Goal: Task Accomplishment & Management: Complete application form

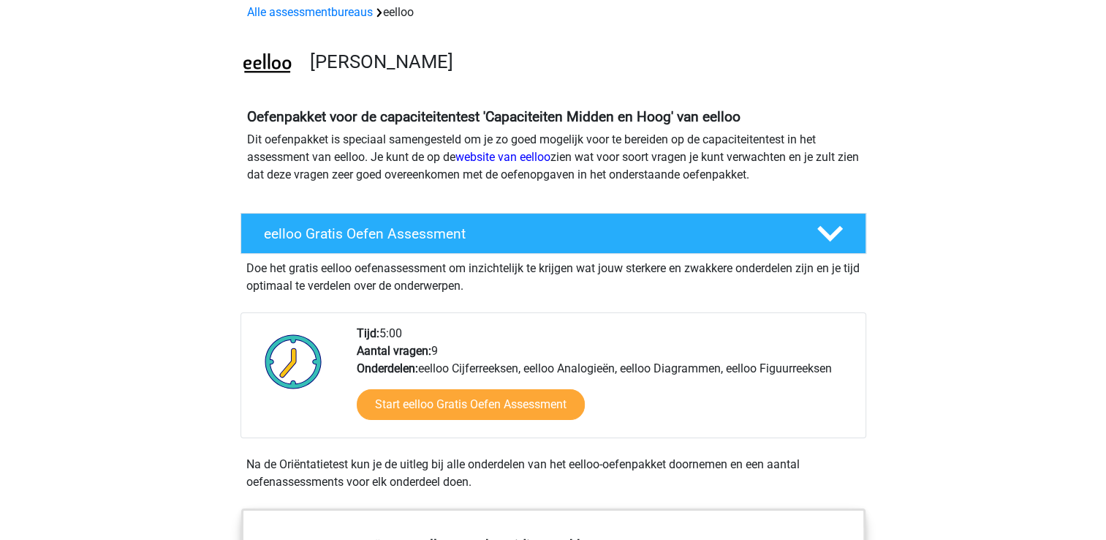
scroll to position [146, 0]
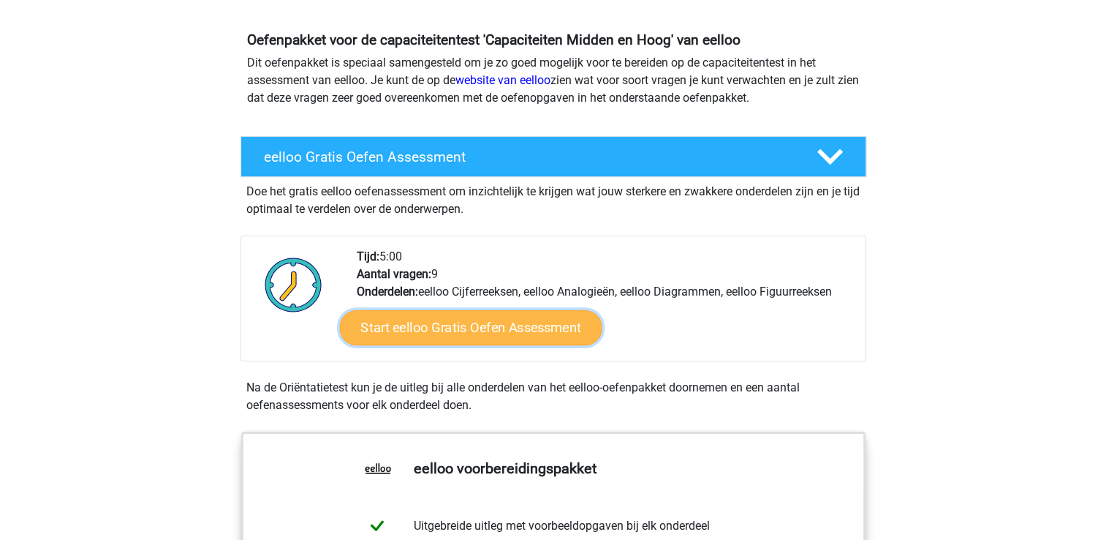
click at [489, 326] on link "Start eelloo Gratis Oefen Assessment" at bounding box center [470, 327] width 262 height 35
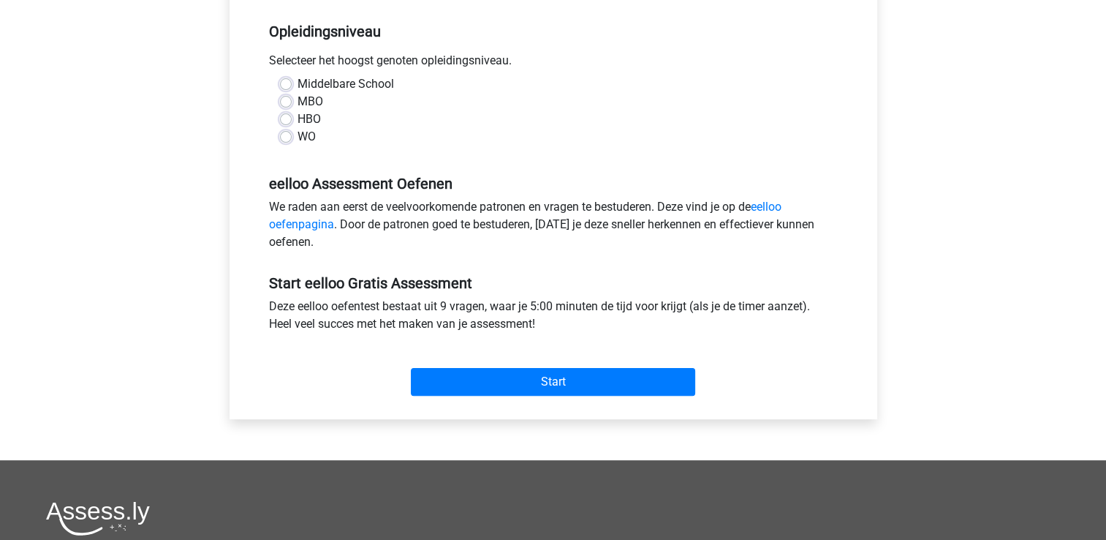
scroll to position [73, 0]
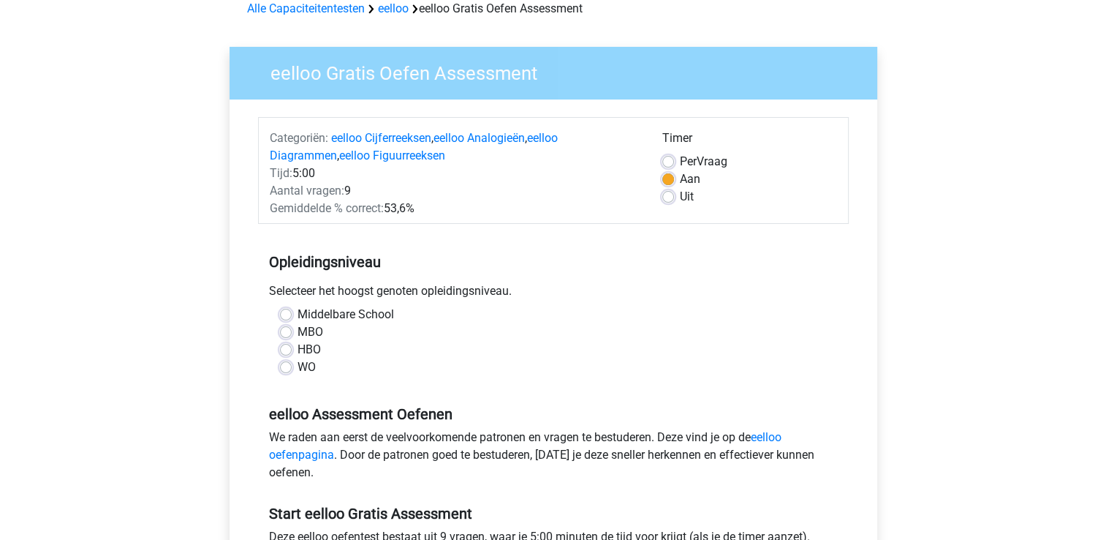
click at [298, 351] on label "HBO" at bounding box center [309, 350] width 23 height 18
click at [287, 351] on input "HBO" at bounding box center [286, 348] width 12 height 15
radio input "true"
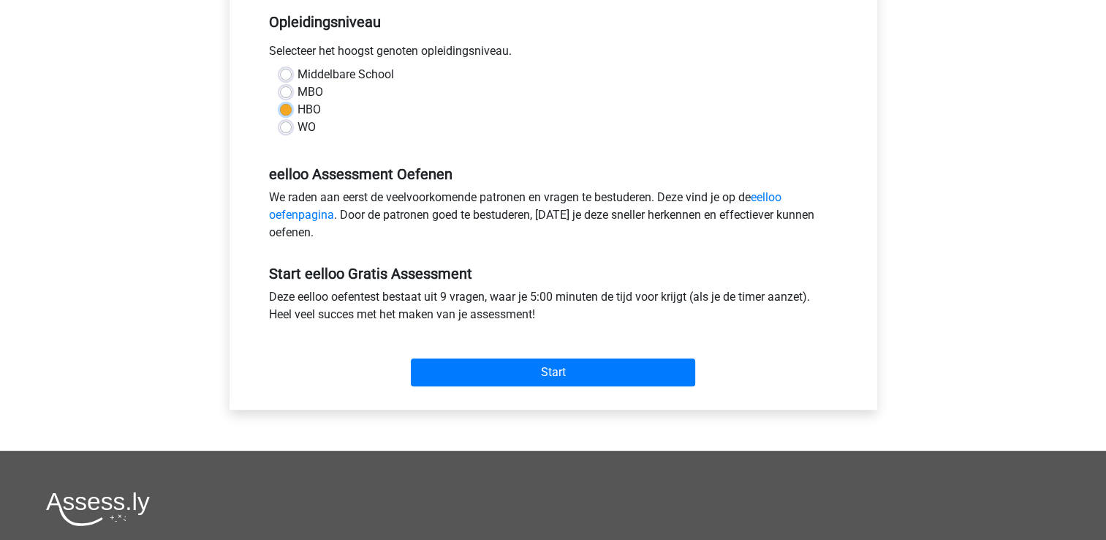
scroll to position [366, 0]
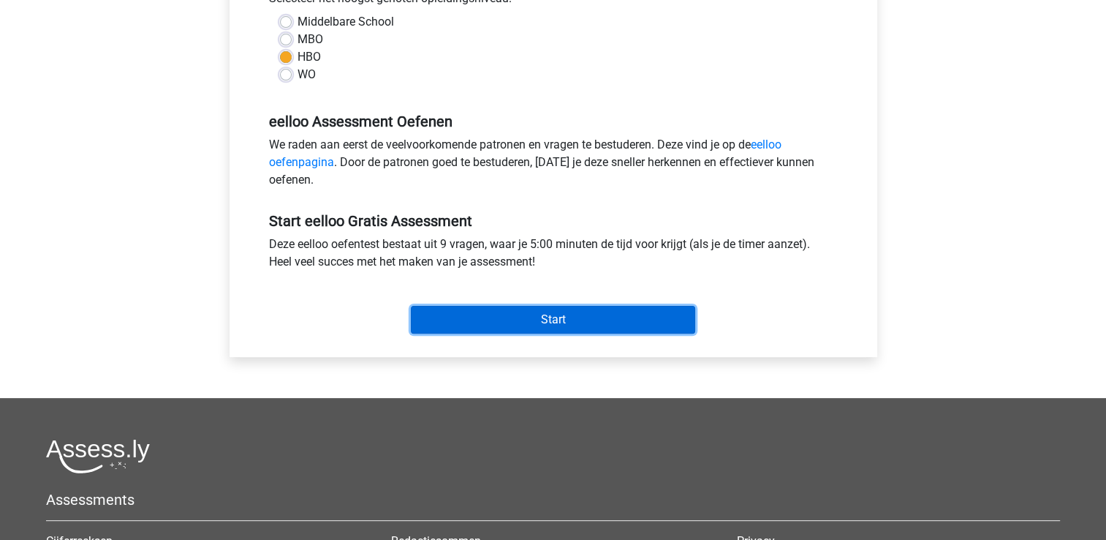
click at [550, 317] on input "Start" at bounding box center [553, 320] width 284 height 28
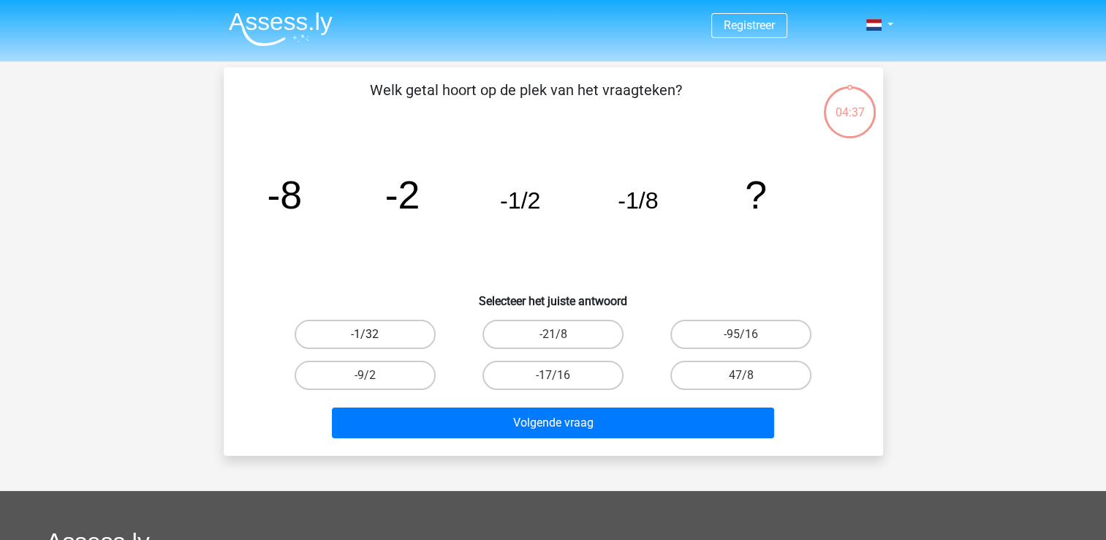
click at [381, 331] on label "-1/32" at bounding box center [365, 334] width 141 height 29
click at [374, 334] on input "-1/32" at bounding box center [370, 339] width 10 height 10
radio input "true"
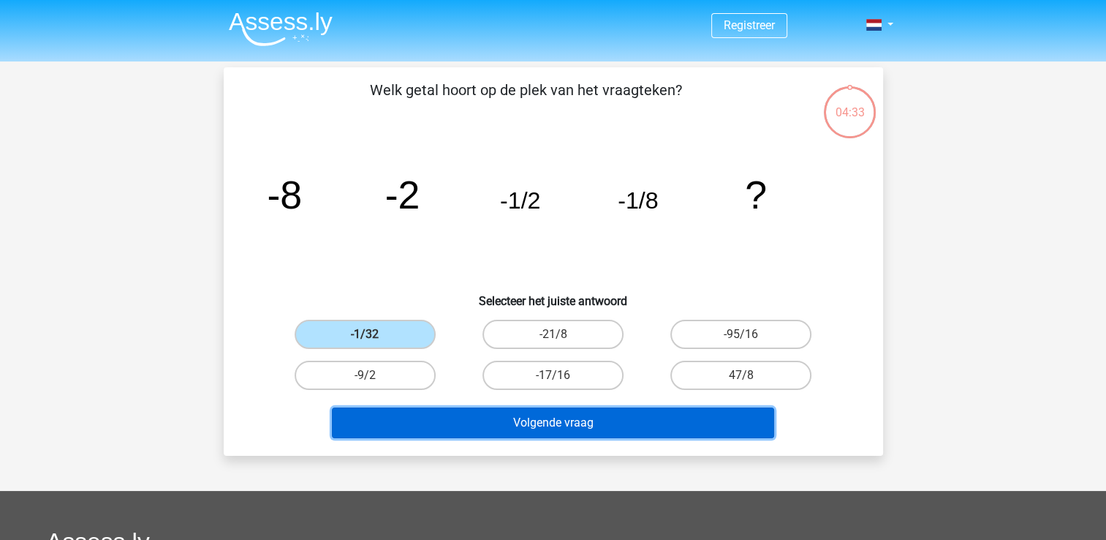
click at [553, 425] on button "Volgende vraag" at bounding box center [553, 422] width 442 height 31
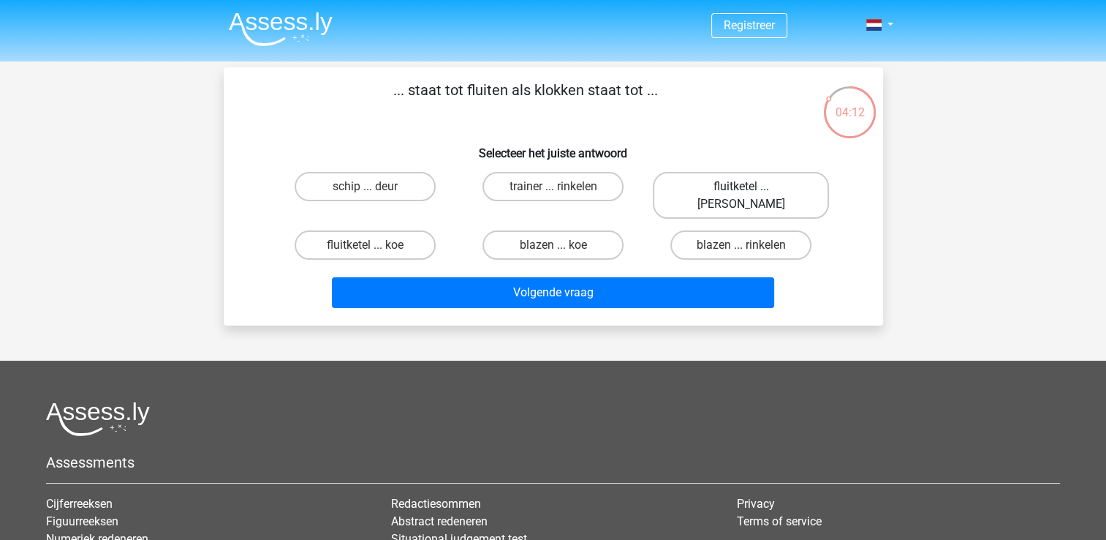
click at [708, 186] on label "fluitketel ... luiden" at bounding box center [741, 195] width 176 height 47
click at [741, 186] on input "fluitketel ... luiden" at bounding box center [746, 191] width 10 height 10
radio input "true"
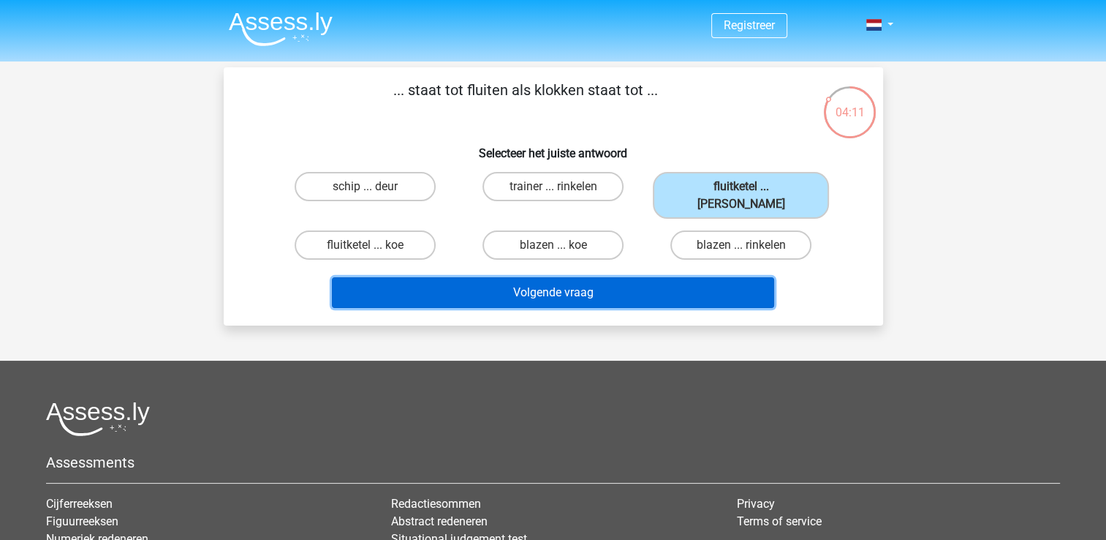
click at [583, 277] on button "Volgende vraag" at bounding box center [553, 292] width 442 height 31
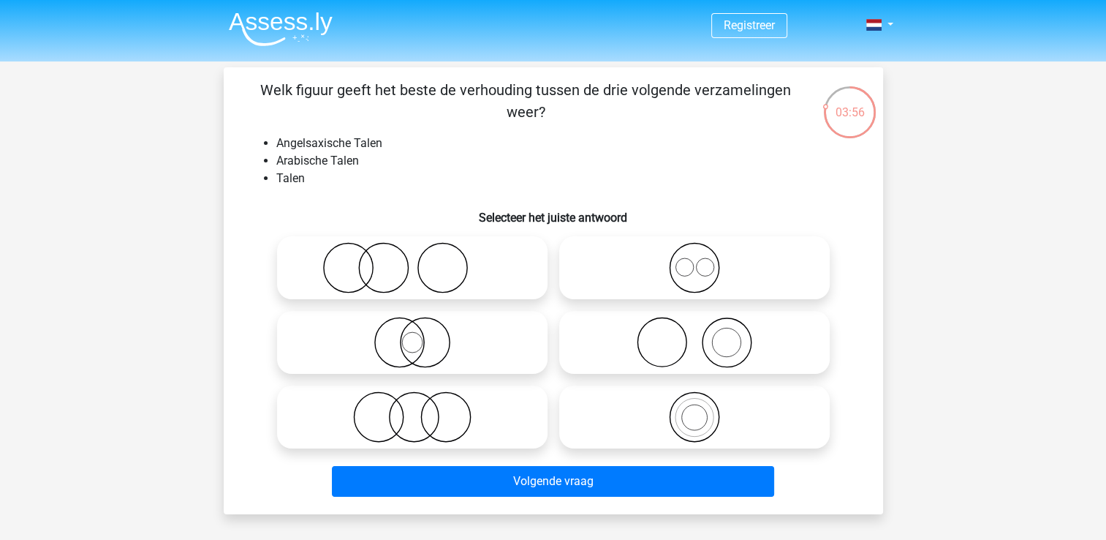
click at [687, 268] on icon at bounding box center [694, 267] width 259 height 51
click at [695, 260] on input "radio" at bounding box center [700, 256] width 10 height 10
radio input "true"
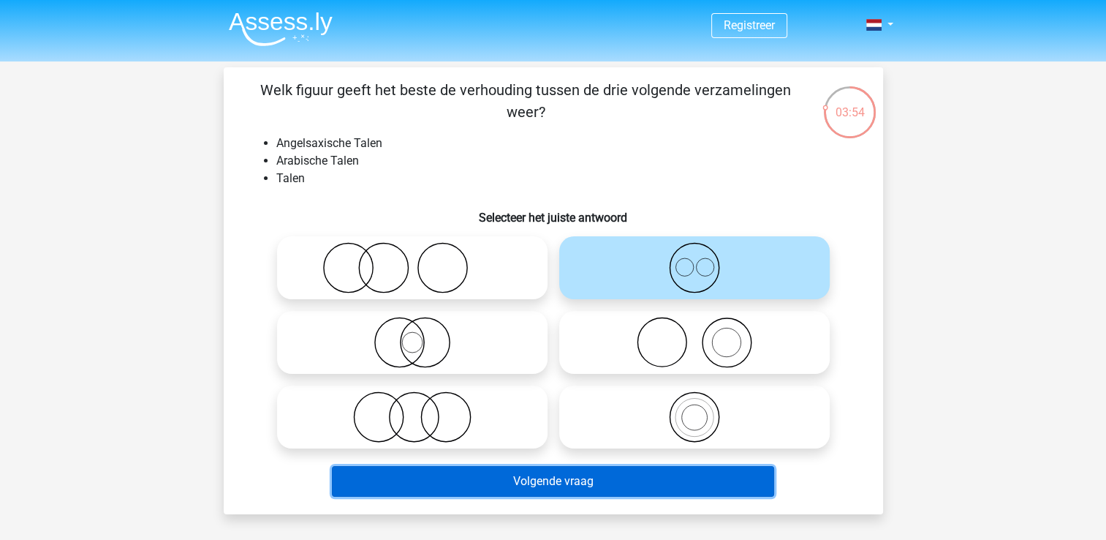
click at [546, 485] on button "Volgende vraag" at bounding box center [553, 481] width 442 height 31
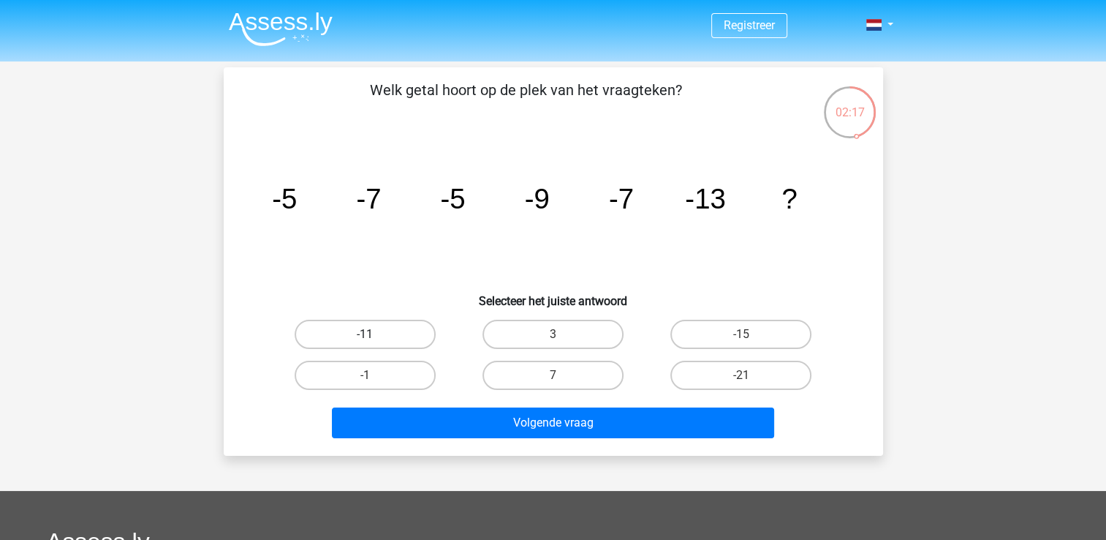
click at [375, 334] on label "-11" at bounding box center [365, 334] width 141 height 29
click at [374, 334] on input "-11" at bounding box center [370, 339] width 10 height 10
radio input "true"
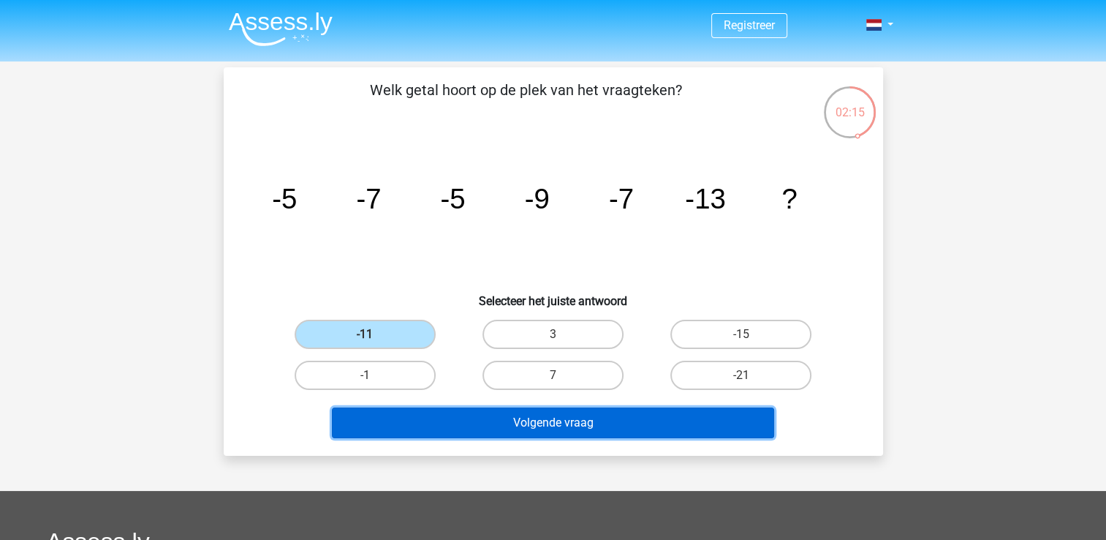
click at [564, 419] on button "Volgende vraag" at bounding box center [553, 422] width 442 height 31
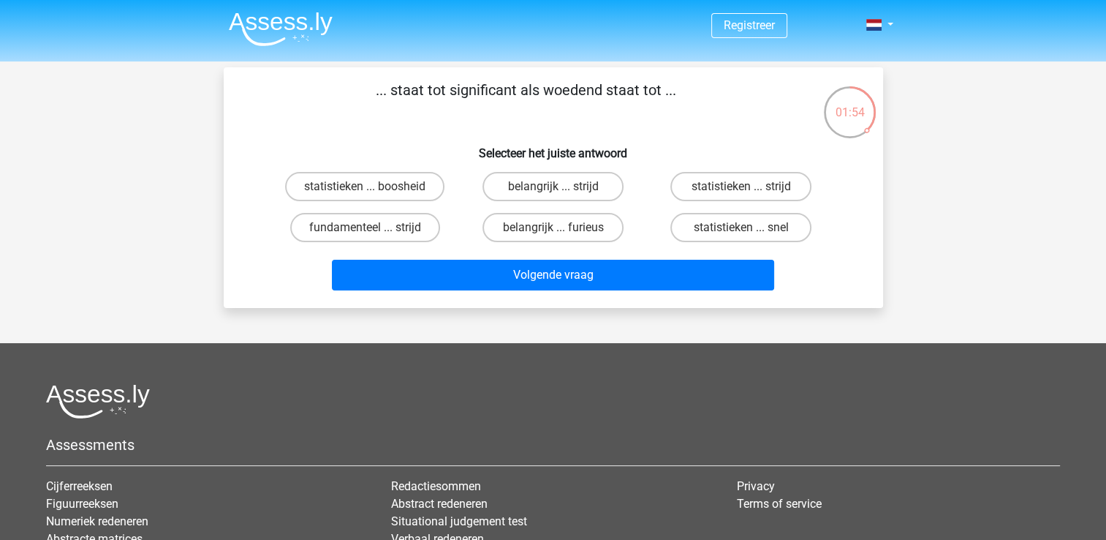
click at [371, 189] on input "statistieken ... boosheid" at bounding box center [370, 191] width 10 height 10
radio input "true"
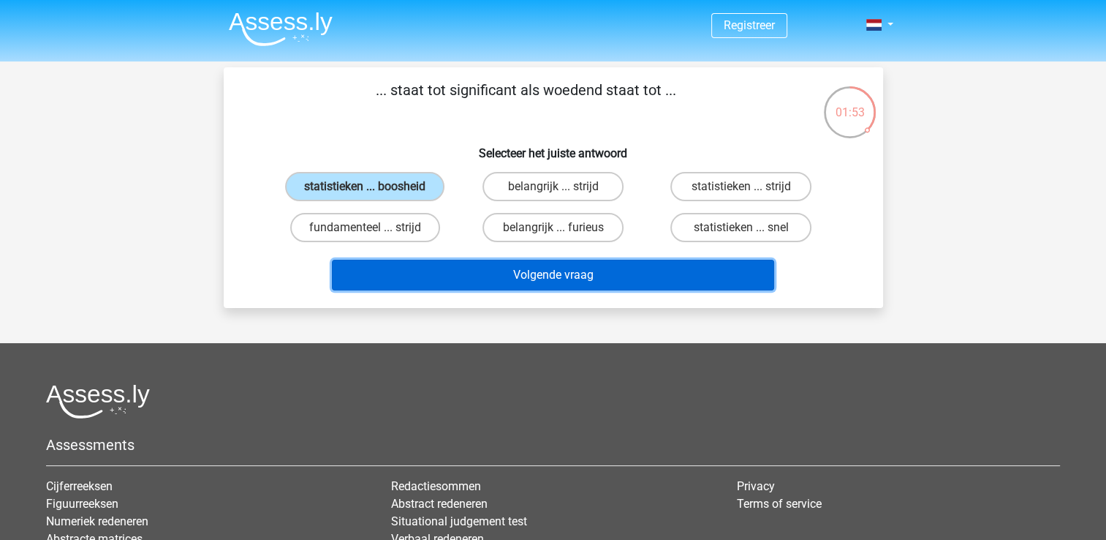
click at [570, 276] on button "Volgende vraag" at bounding box center [553, 275] width 442 height 31
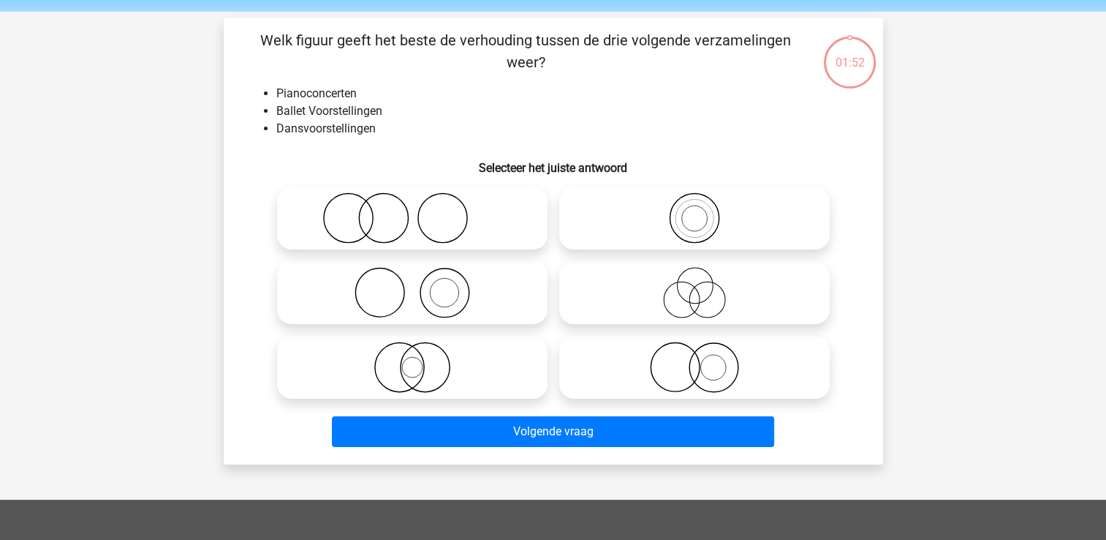
scroll to position [67, 0]
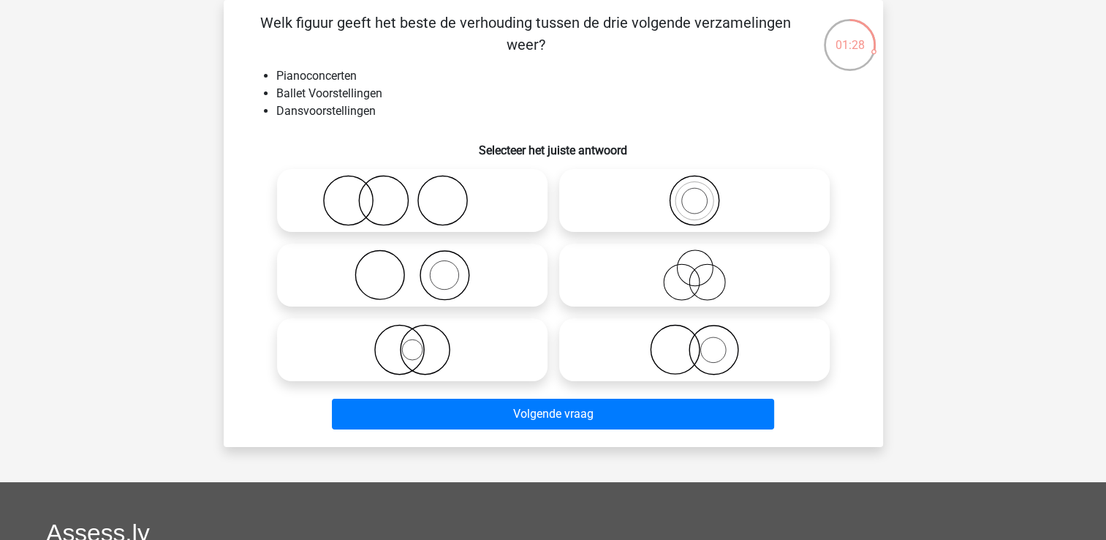
click at [374, 206] on icon at bounding box center [412, 200] width 259 height 51
click at [412, 193] on input "radio" at bounding box center [417, 189] width 10 height 10
radio input "true"
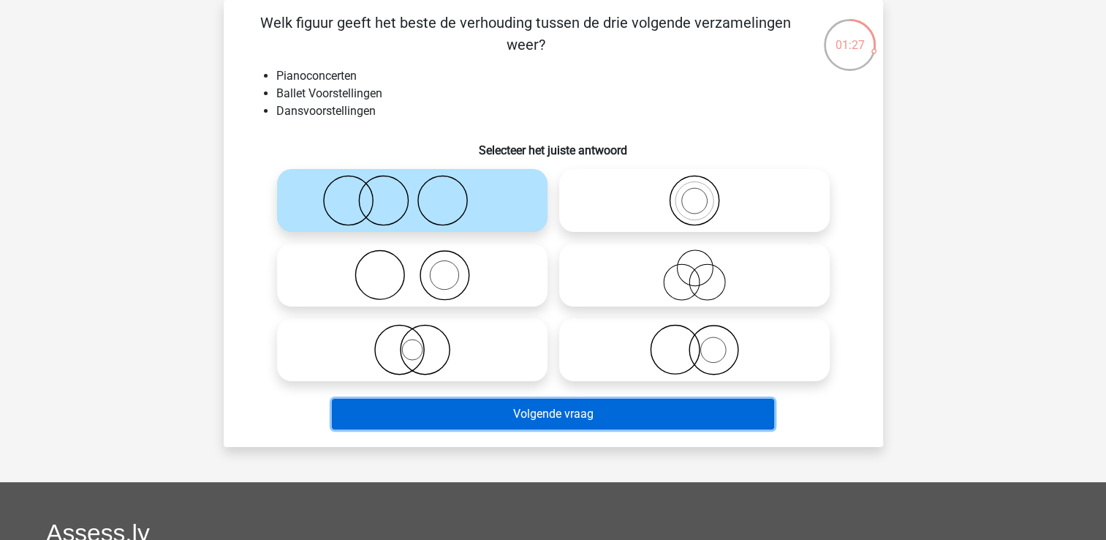
click at [564, 409] on button "Volgende vraag" at bounding box center [553, 413] width 442 height 31
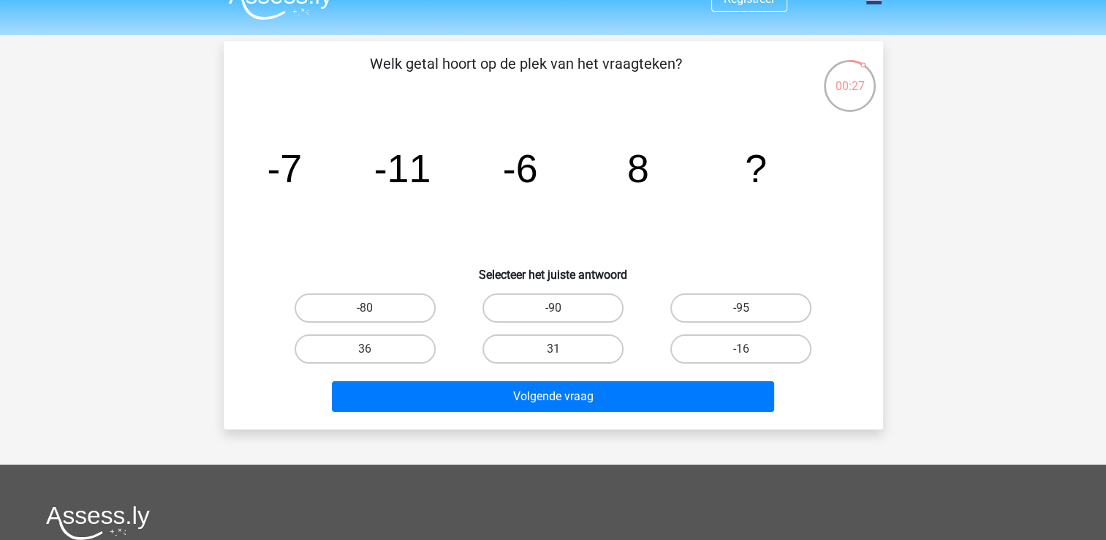
scroll to position [73, 0]
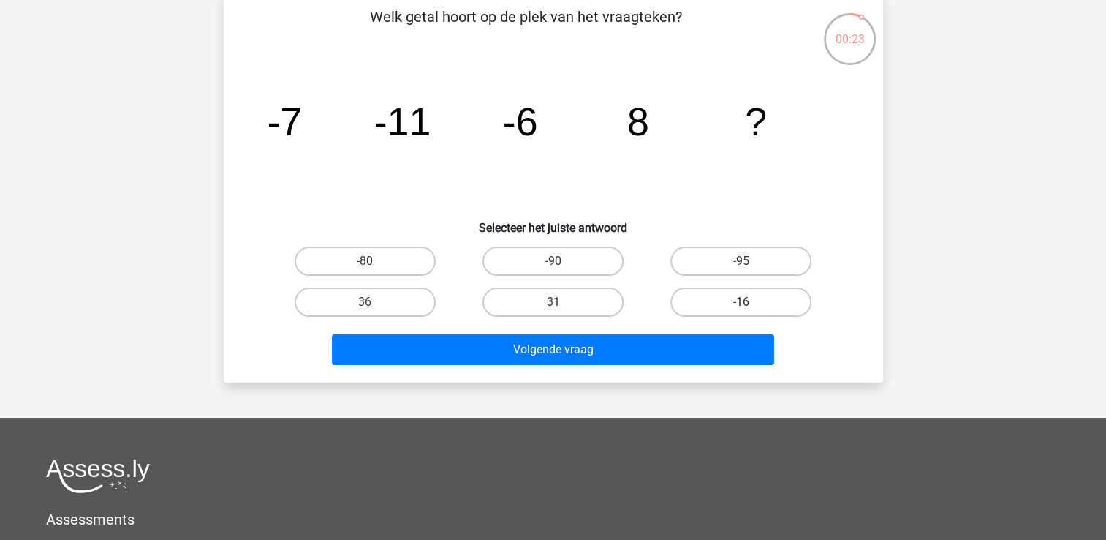
click at [753, 303] on label "-16" at bounding box center [741, 301] width 141 height 29
click at [751, 303] on input "-16" at bounding box center [746, 307] width 10 height 10
radio input "true"
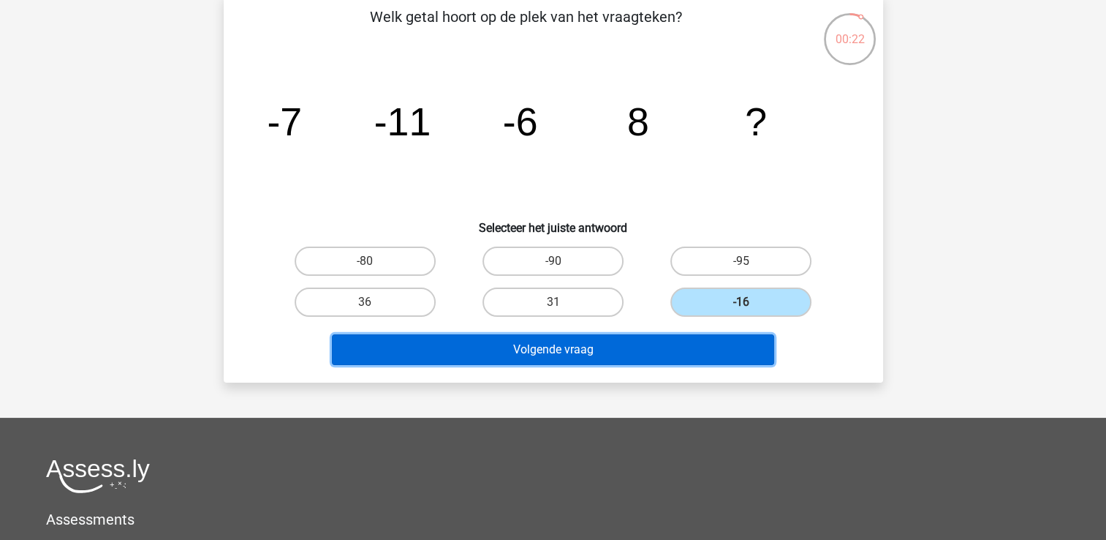
click at [612, 350] on button "Volgende vraag" at bounding box center [553, 349] width 442 height 31
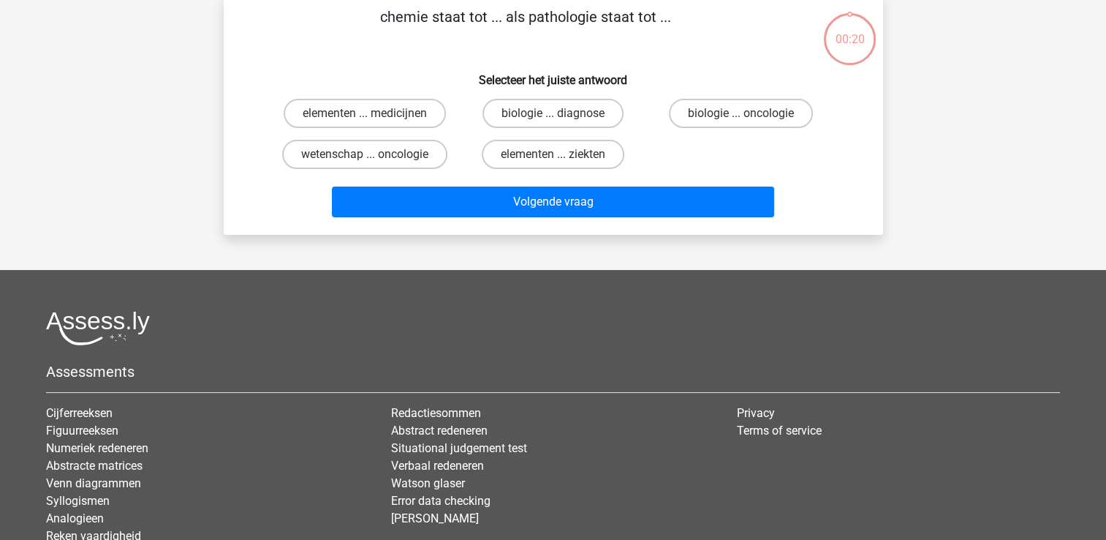
scroll to position [67, 0]
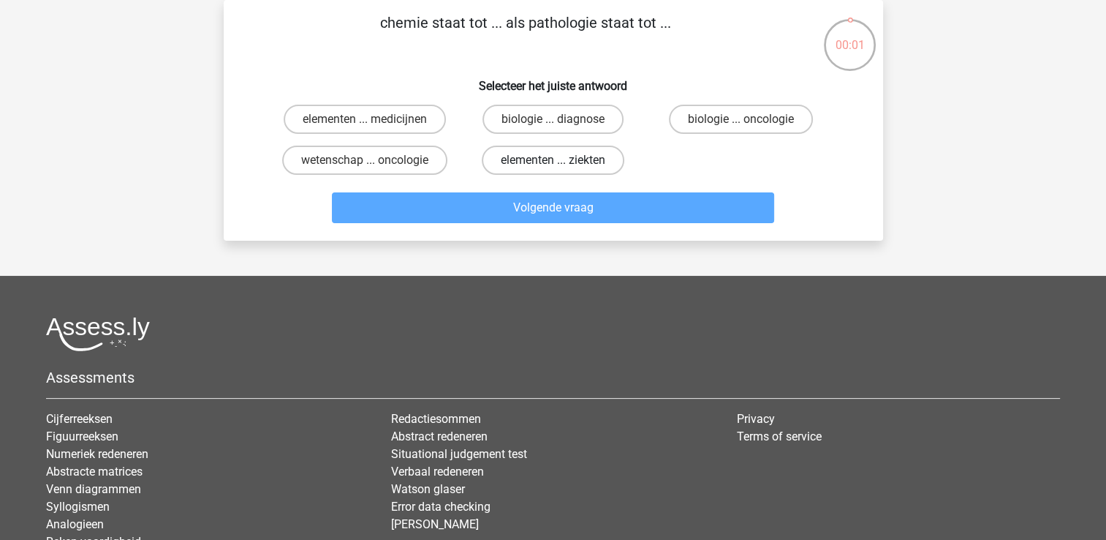
click at [551, 163] on label "elementen ... ziekten" at bounding box center [553, 160] width 143 height 29
click at [553, 163] on input "elementen ... ziekten" at bounding box center [558, 165] width 10 height 10
radio input "true"
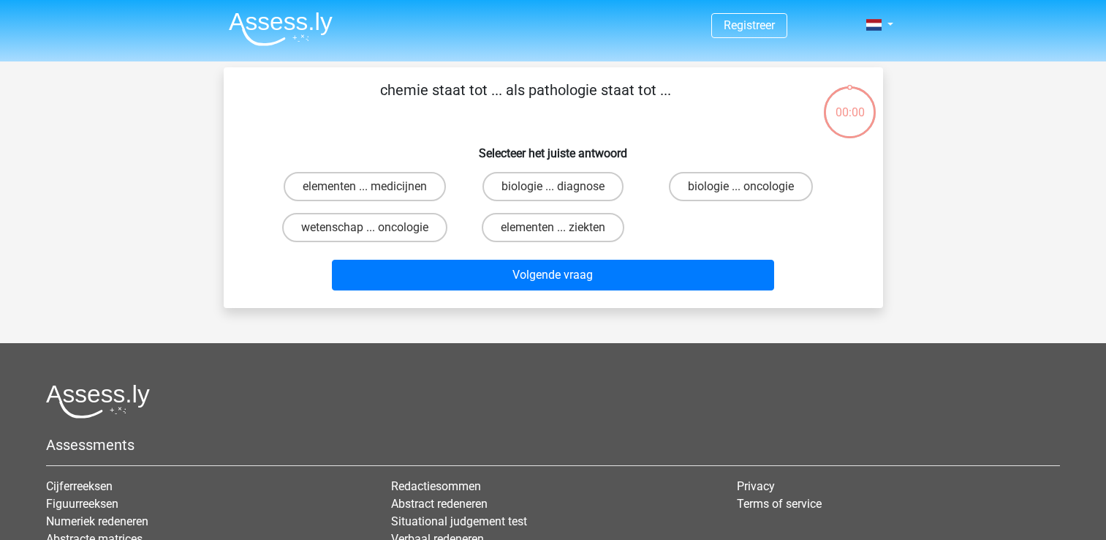
scroll to position [67, 0]
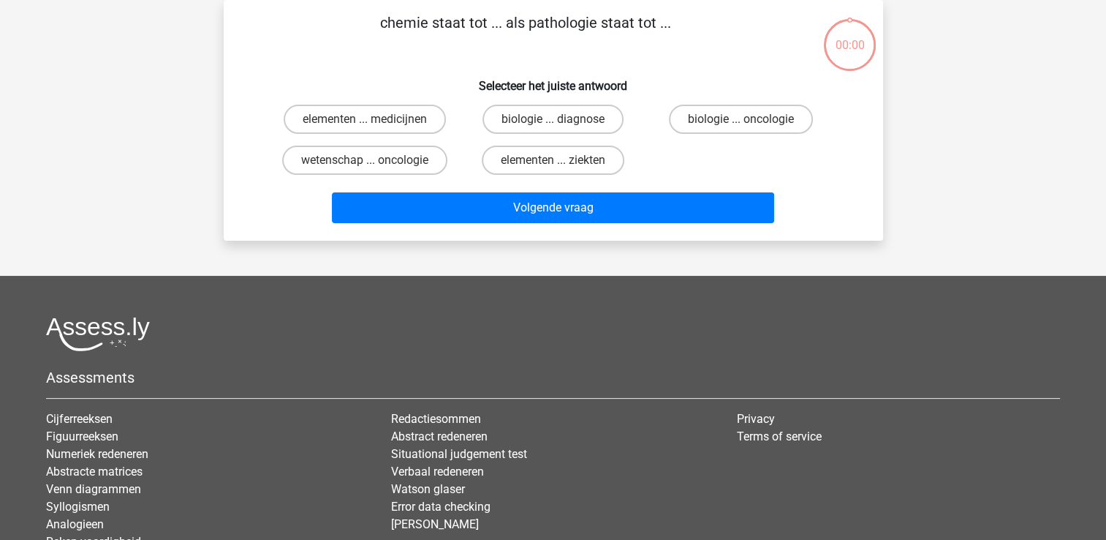
click at [552, 211] on button "Volgende vraag" at bounding box center [553, 207] width 442 height 31
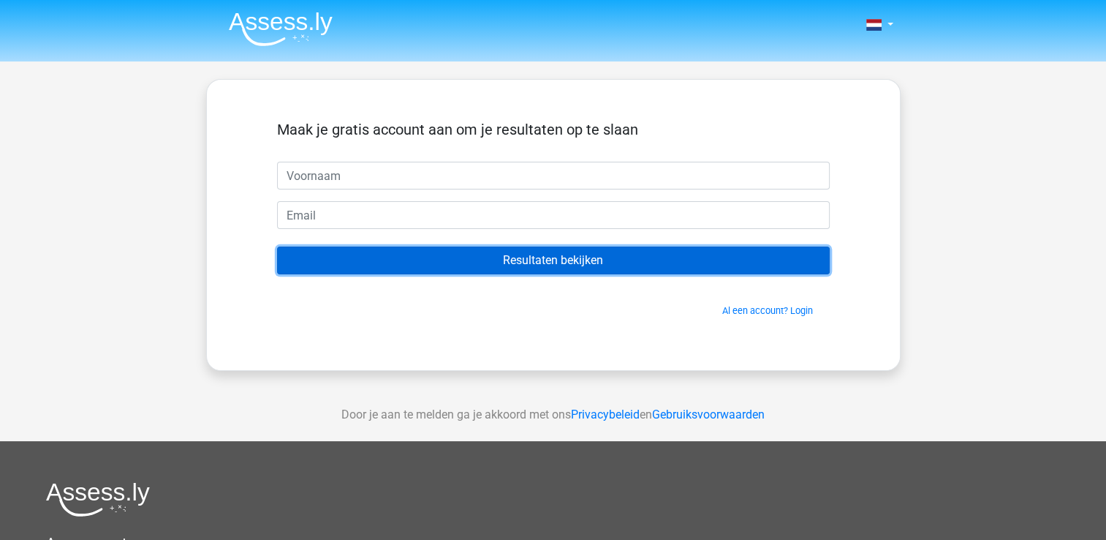
click at [588, 264] on input "Resultaten bekijken" at bounding box center [553, 260] width 553 height 28
